Goal: Transaction & Acquisition: Register for event/course

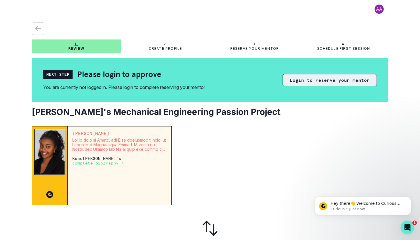
click at [309, 79] on button "Login to reserve your mentor" at bounding box center [330, 80] width 94 height 12
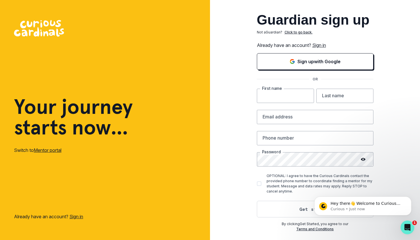
type input "P"
click at [320, 45] on link "Sign in" at bounding box center [319, 45] width 14 height 6
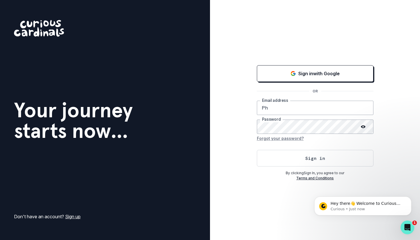
type input "P"
click at [404, 143] on div "Sign in with Google OR Email address Password Forgot your password? Sign in By …" at bounding box center [315, 120] width 210 height 240
